Goal: Check status: Check status

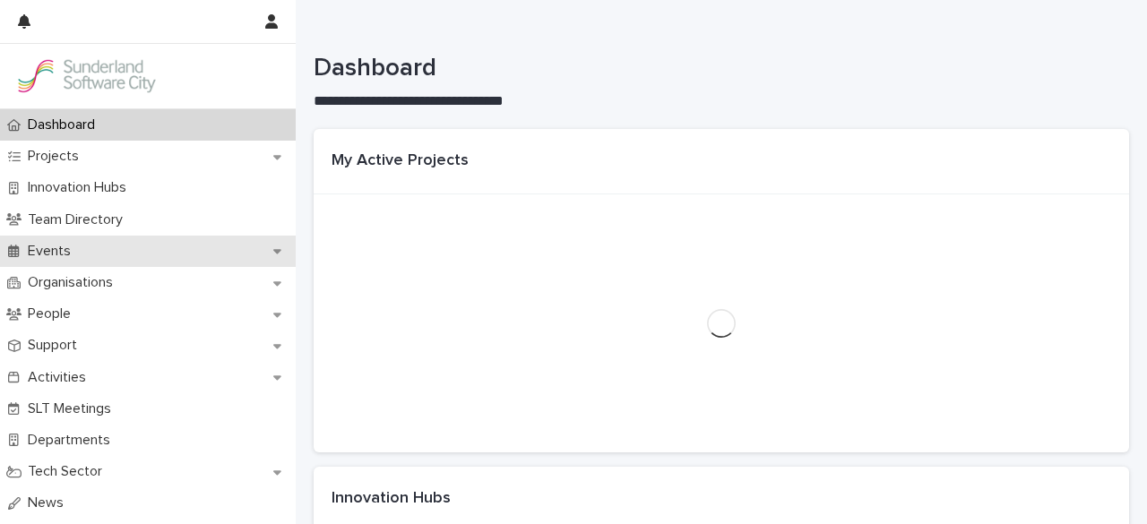
click at [70, 248] on p "Events" at bounding box center [53, 251] width 65 height 17
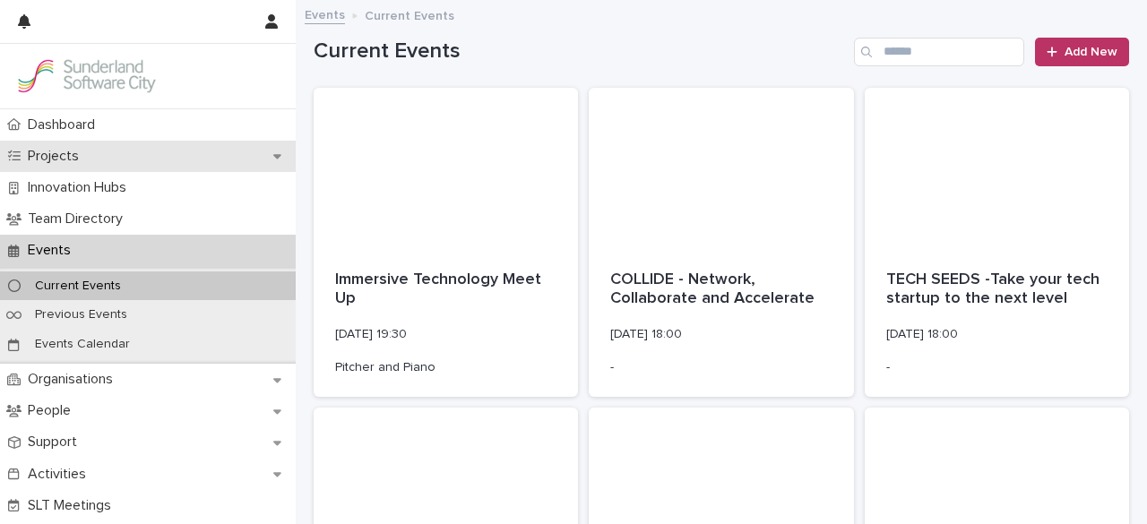
click at [75, 162] on p "Projects" at bounding box center [57, 156] width 73 height 17
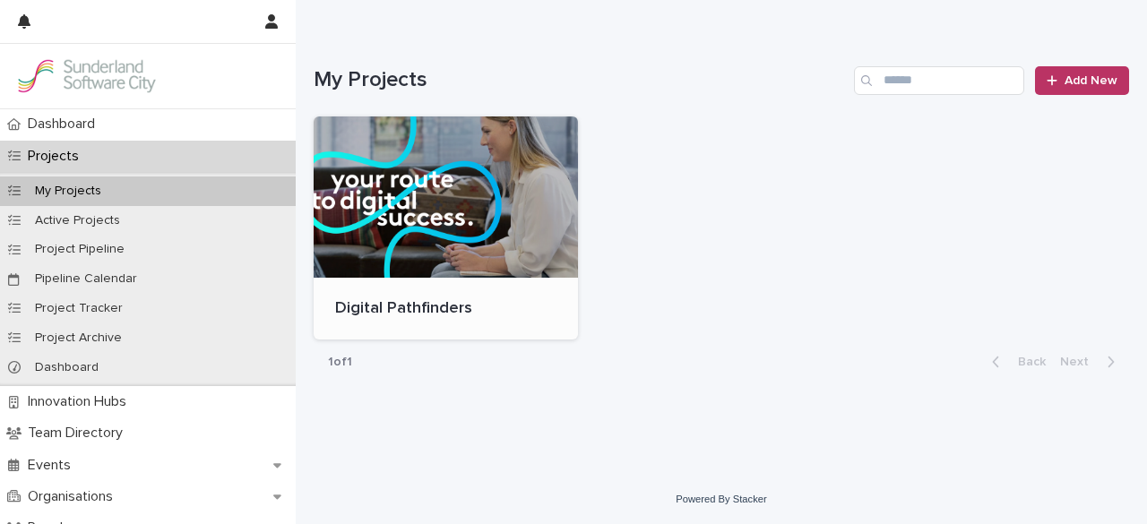
scroll to position [149, 0]
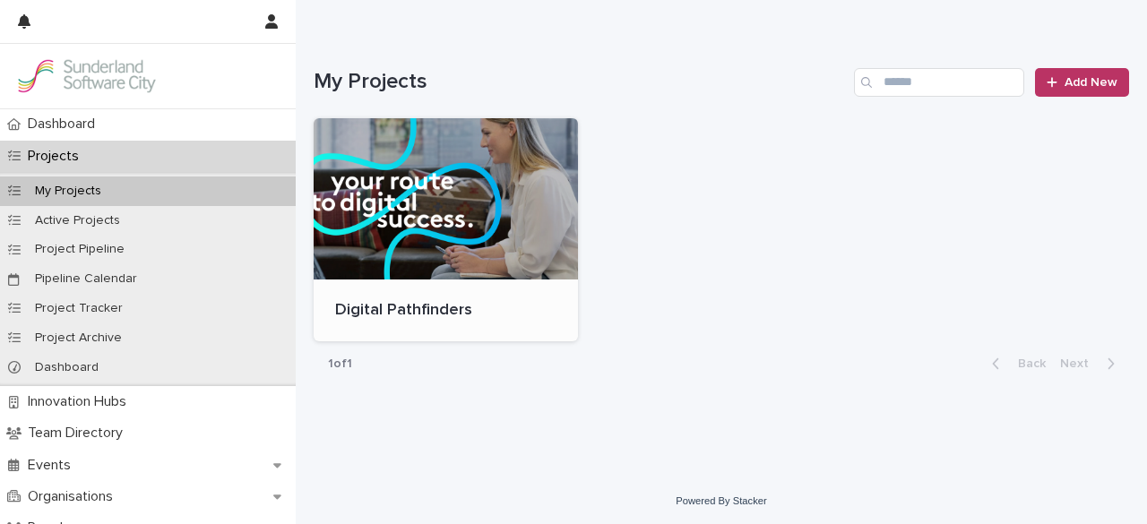
click at [493, 254] on div at bounding box center [446, 198] width 264 height 161
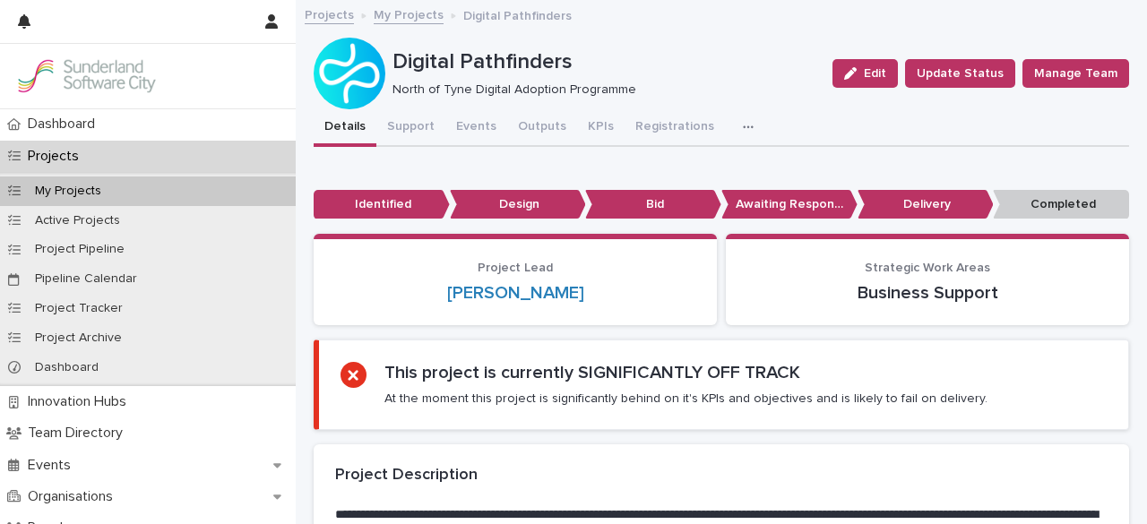
scroll to position [2, 0]
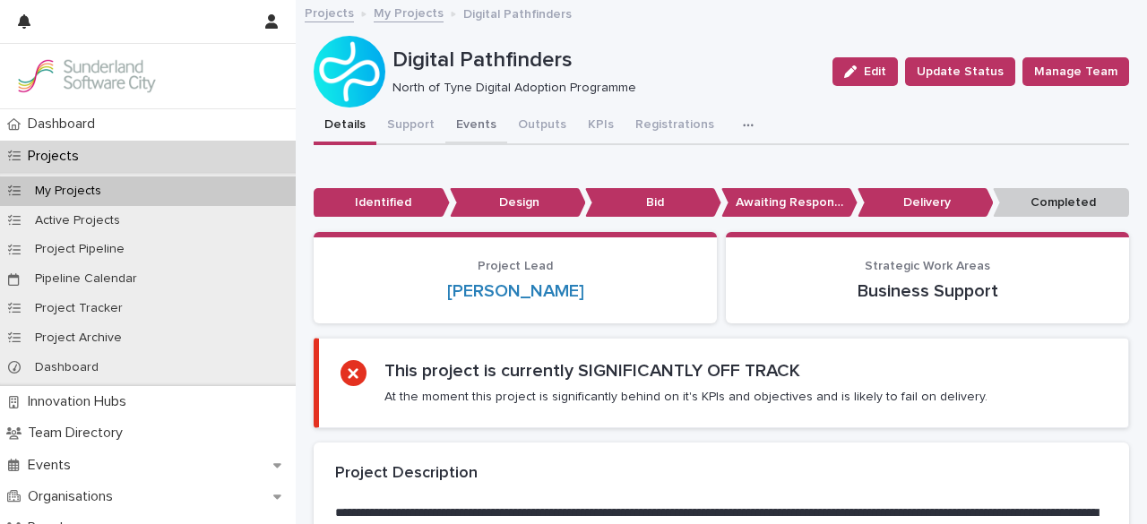
click at [468, 142] on button "Events" at bounding box center [476, 127] width 62 height 38
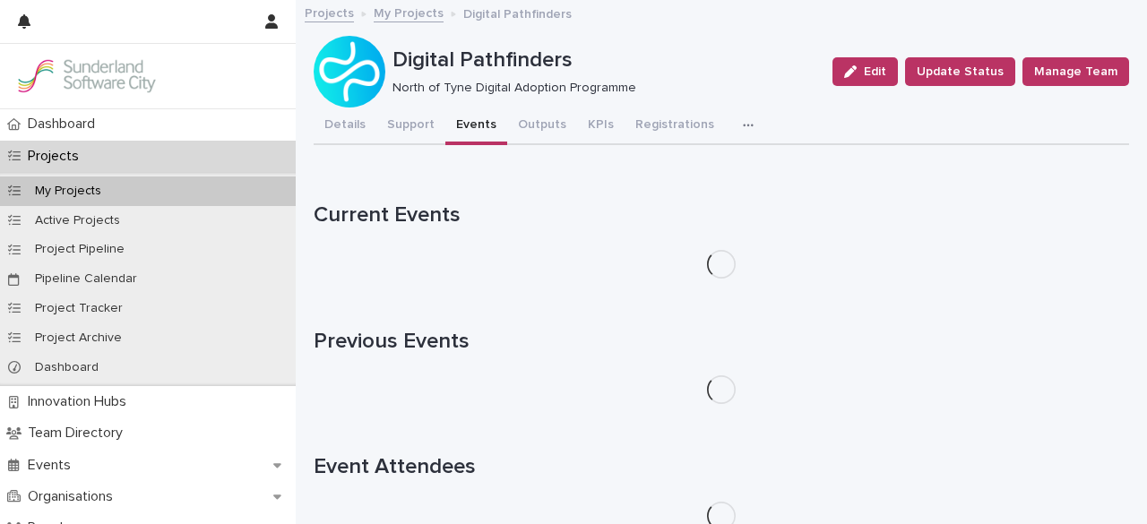
click at [473, 135] on button "Events" at bounding box center [476, 127] width 62 height 38
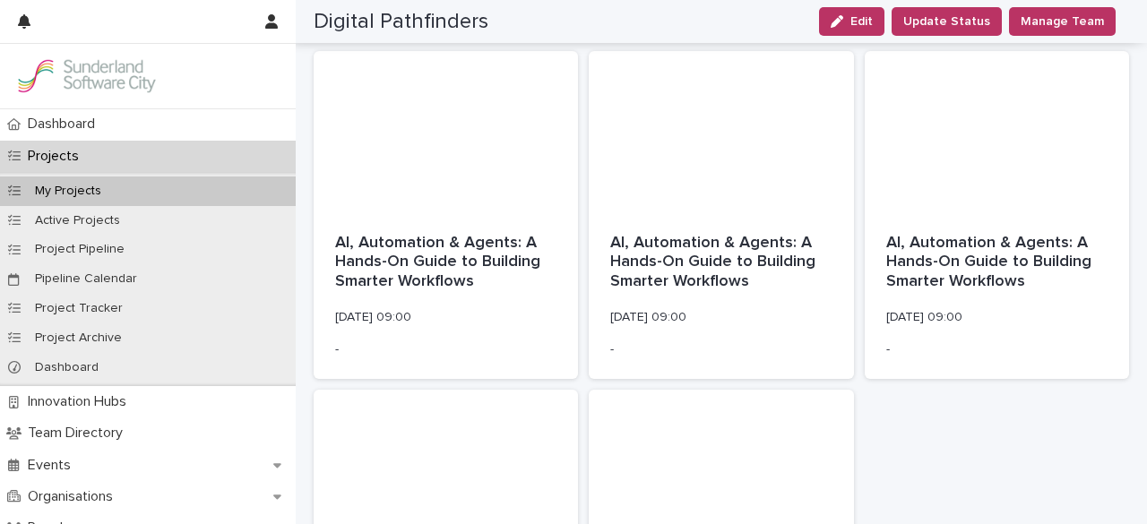
scroll to position [204, 0]
click at [455, 255] on p "AI, Automation & Agents: A Hands-On Guide to Building Smarter Workflows" at bounding box center [445, 262] width 221 height 58
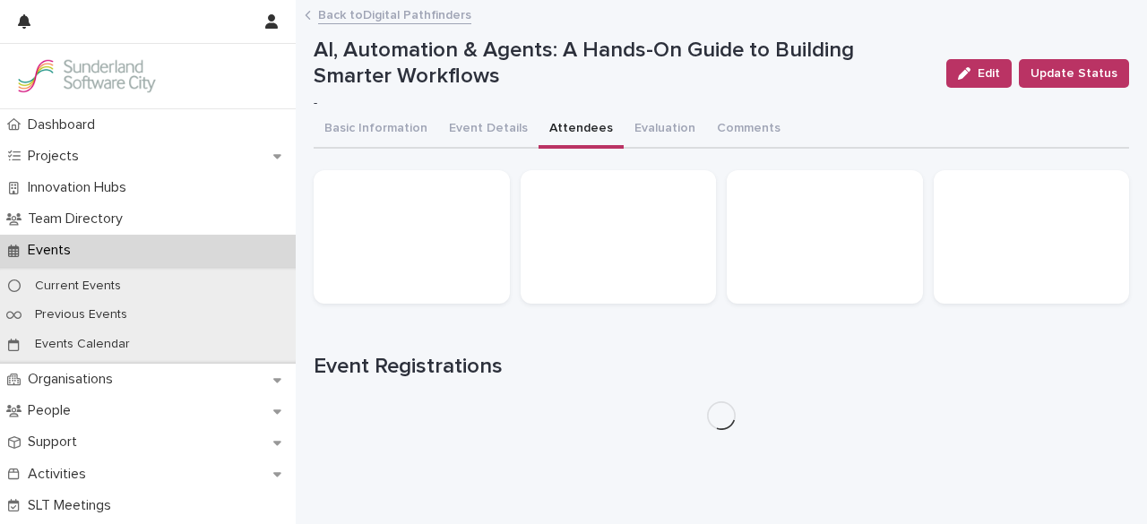
click at [576, 132] on button "Attendees" at bounding box center [581, 130] width 85 height 38
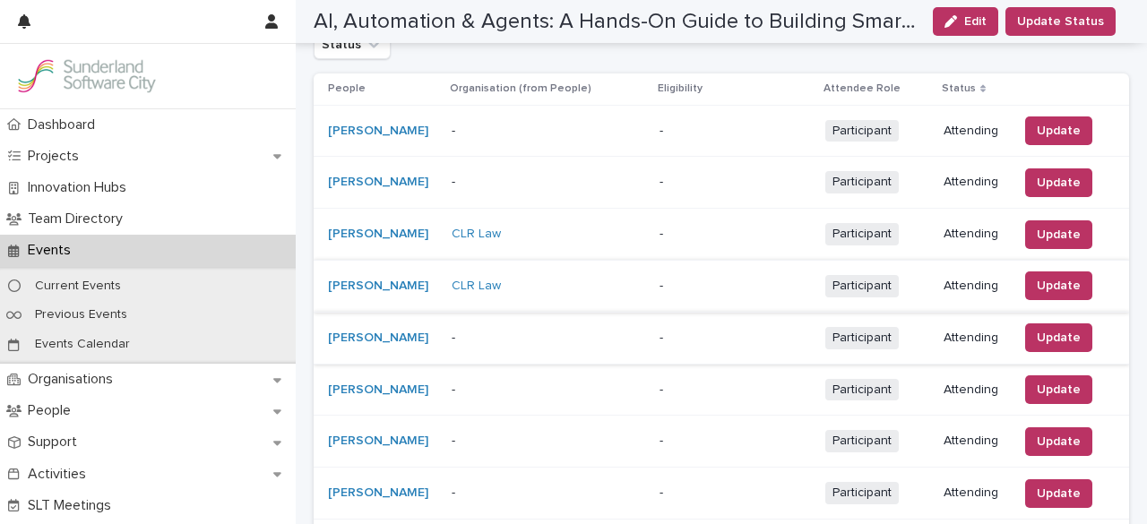
scroll to position [361, 0]
